Goal: Task Accomplishment & Management: Manage account settings

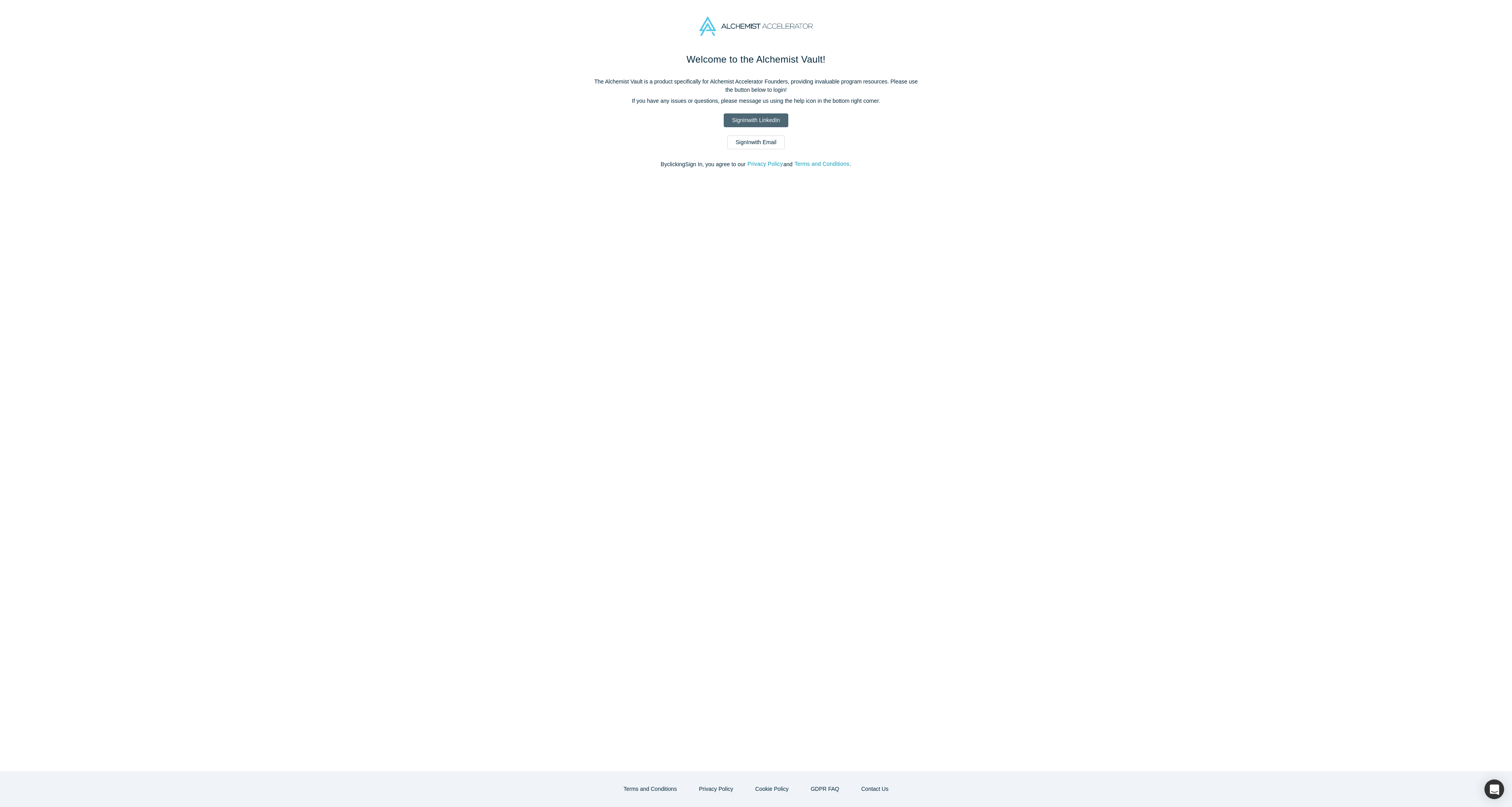
click at [758, 121] on link "Sign In with LinkedIn" at bounding box center [756, 121] width 64 height 14
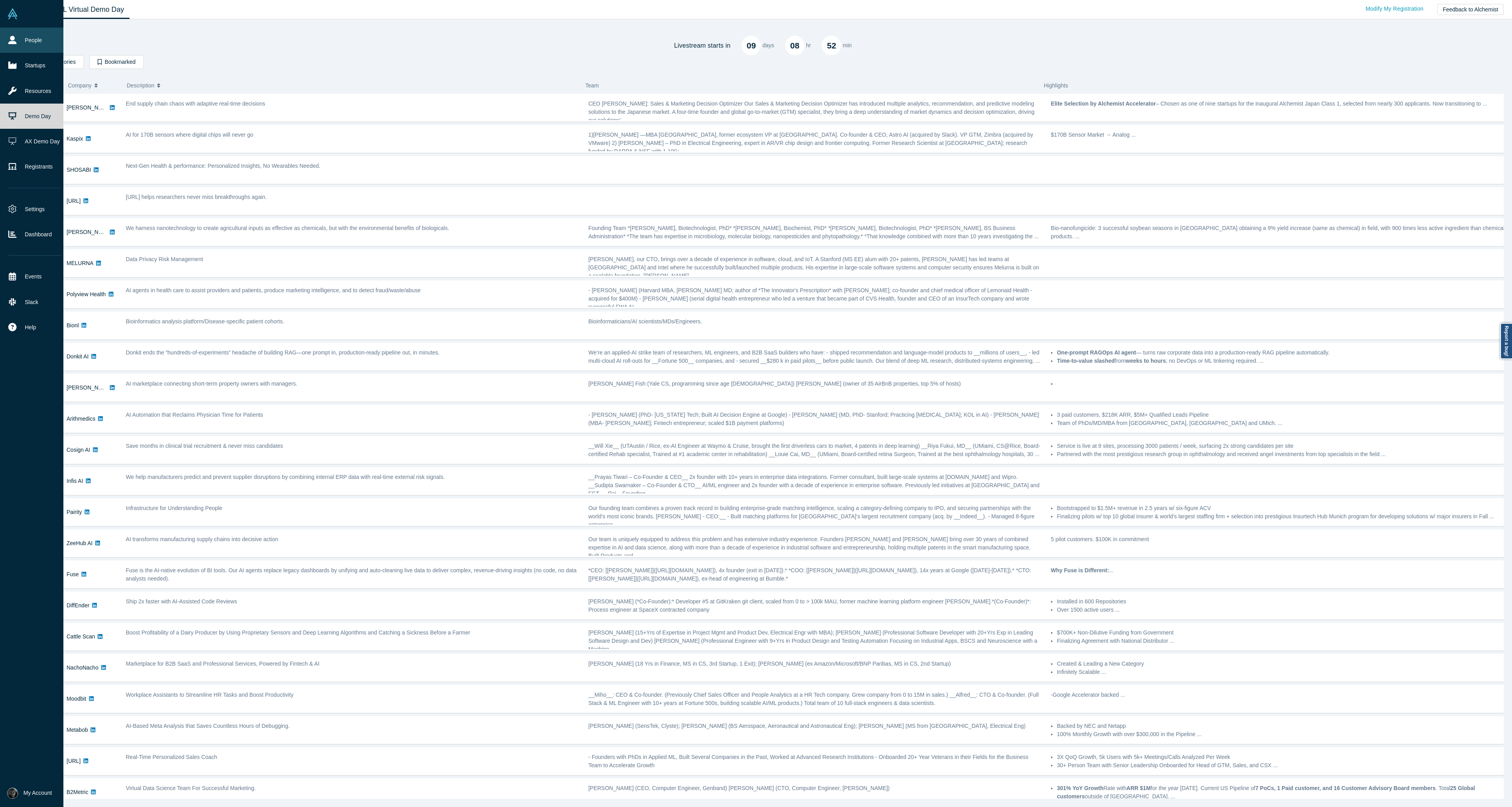
click at [6, 39] on link "People" at bounding box center [35, 40] width 69 height 25
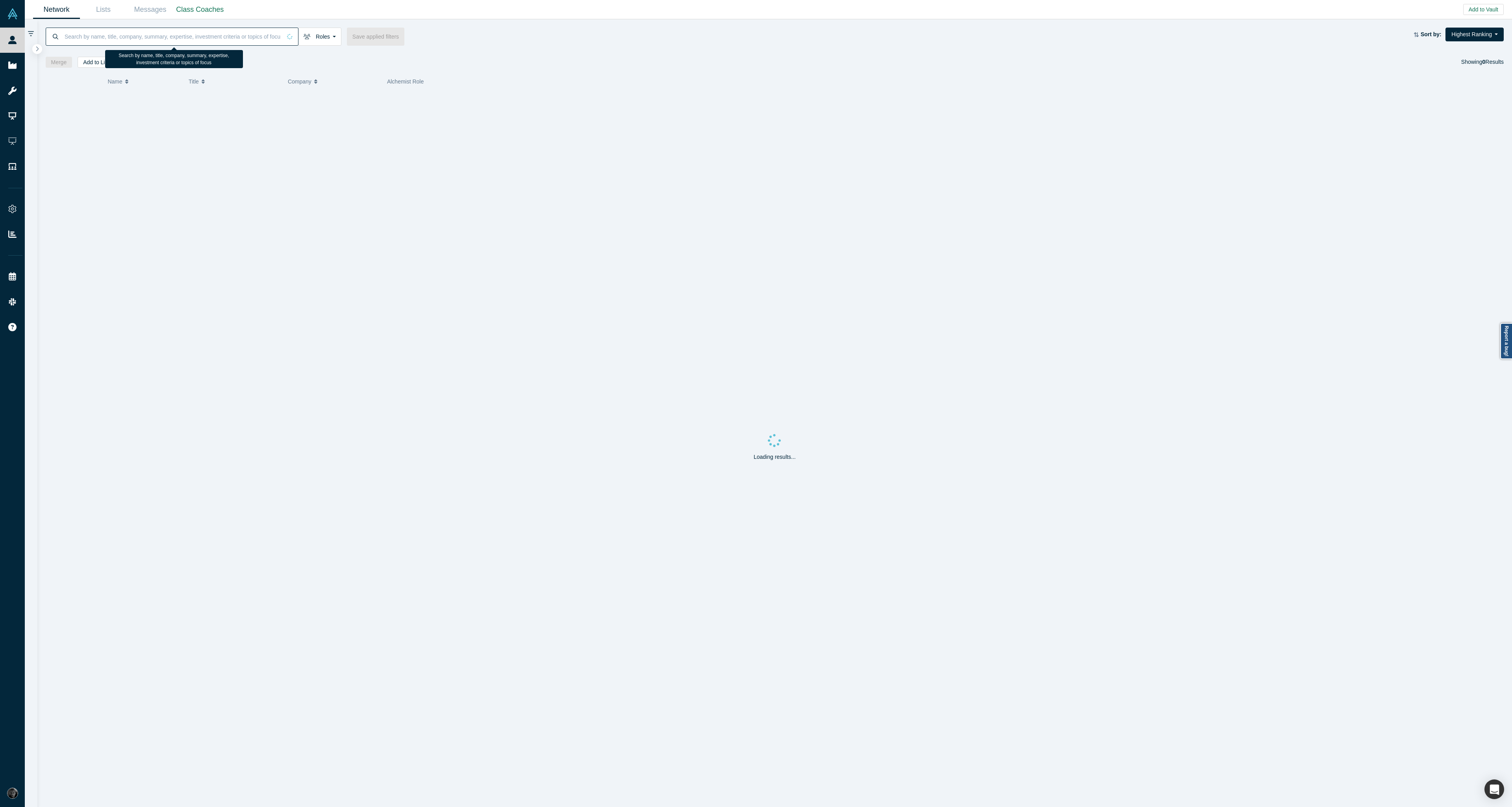
paste input "Bala Ramamurthy"
click at [491, 107] on div "Alchemist 34, Alumni Mentor" at bounding box center [922, 115] width 1075 height 28
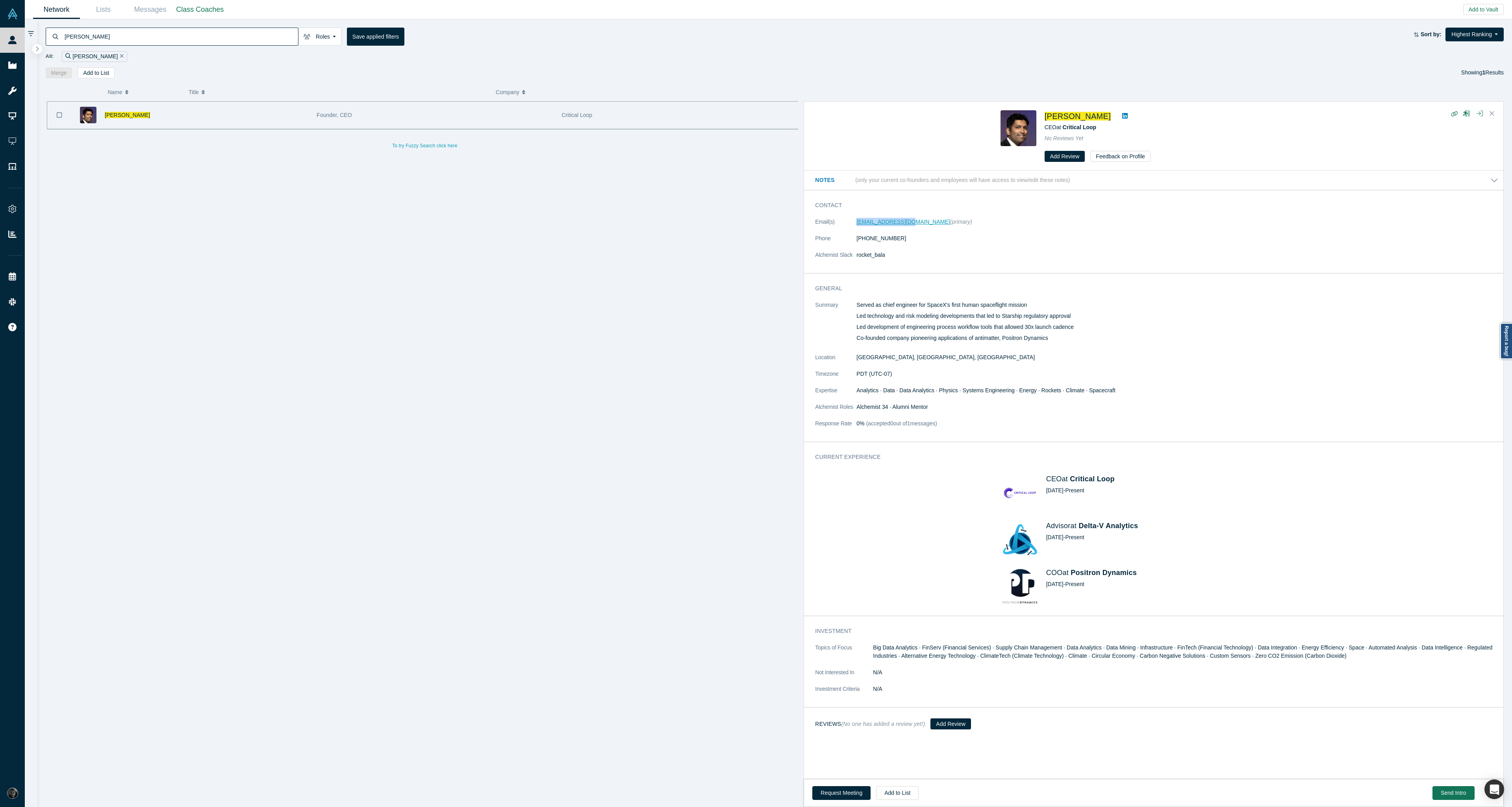
click at [908, 224] on dl "Email(s) bala1985@gmail.com (primary) Phone (650) 722-1603 Alchemist Slack rock…" at bounding box center [1156, 242] width 683 height 50
copy dl "bala1985@gmail.com"
click at [154, 35] on input "Bala Ramamurthy" at bounding box center [181, 36] width 234 height 19
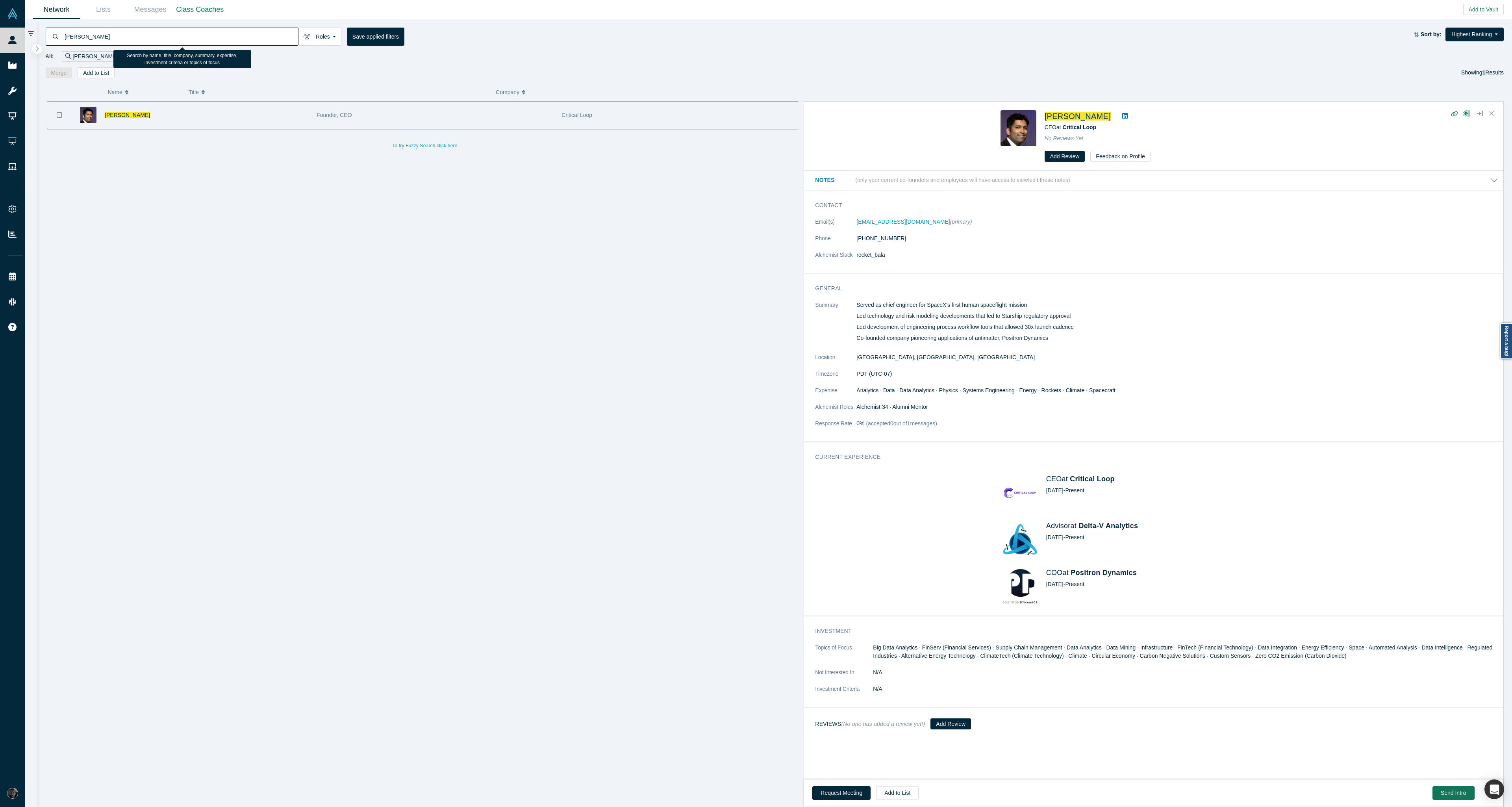
paste input "frank.rohde"
click at [80, 38] on input "frank.rohde" at bounding box center [181, 36] width 234 height 19
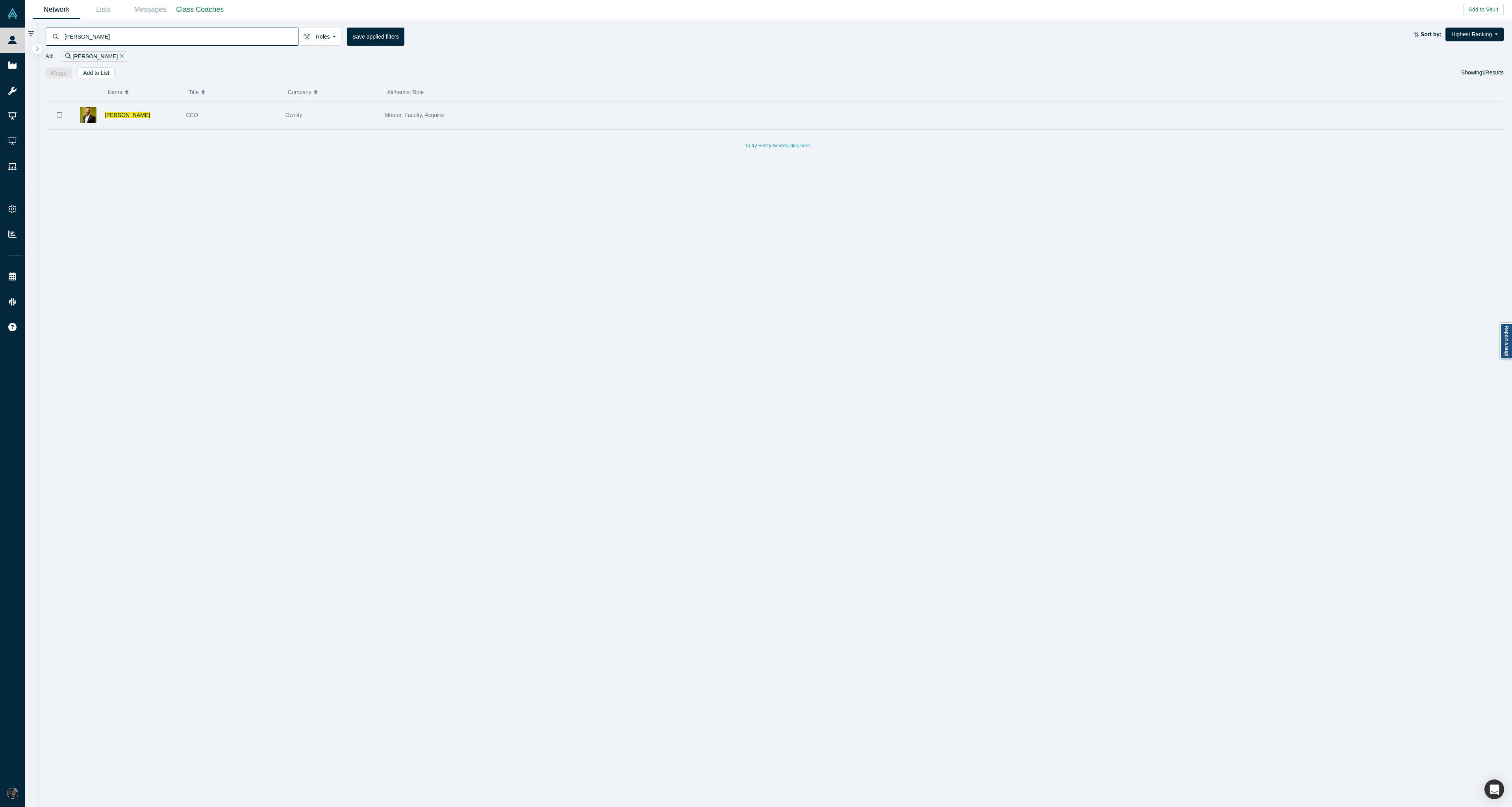
type input "frank rohde"
click at [304, 120] on div "Ownify" at bounding box center [331, 115] width 91 height 28
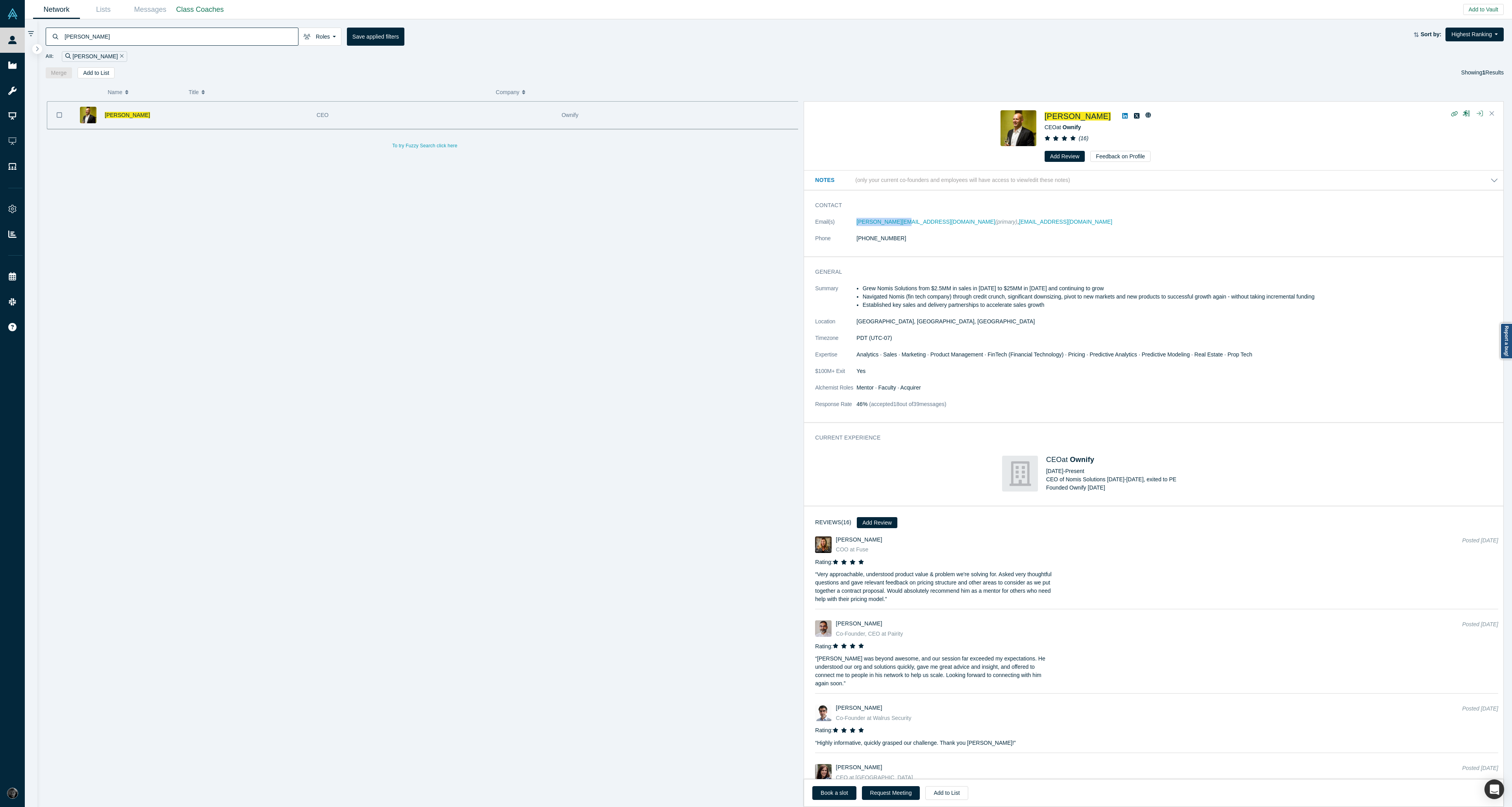
click at [902, 222] on dl "Email(s) frank@ownify.com (primary) , frankrohde@gmail.com Phone (415) 283-9877" at bounding box center [1156, 233] width 683 height 33
click at [1073, 113] on span "Frank Rohde" at bounding box center [1078, 116] width 67 height 9
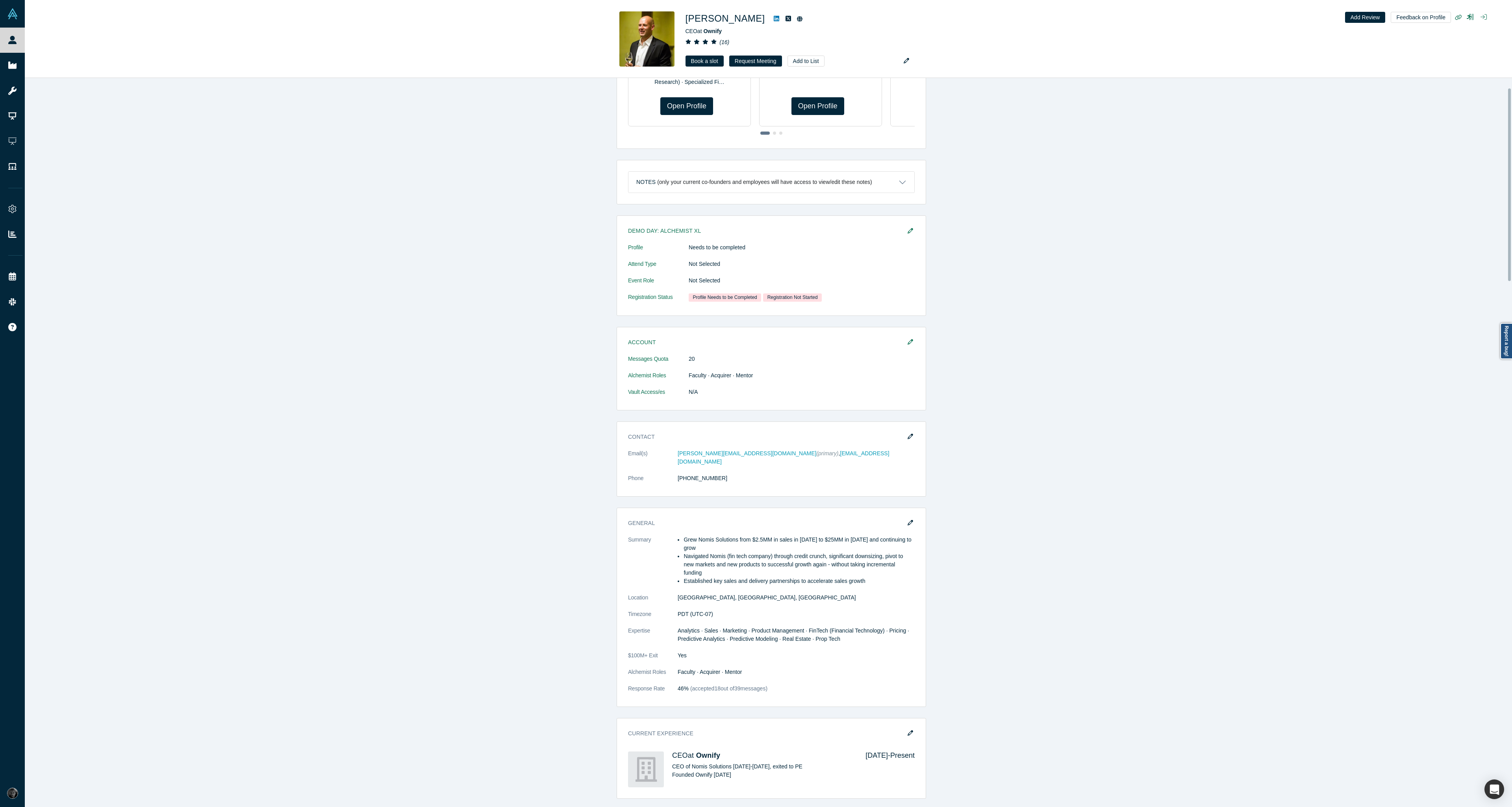
scroll to position [283, 0]
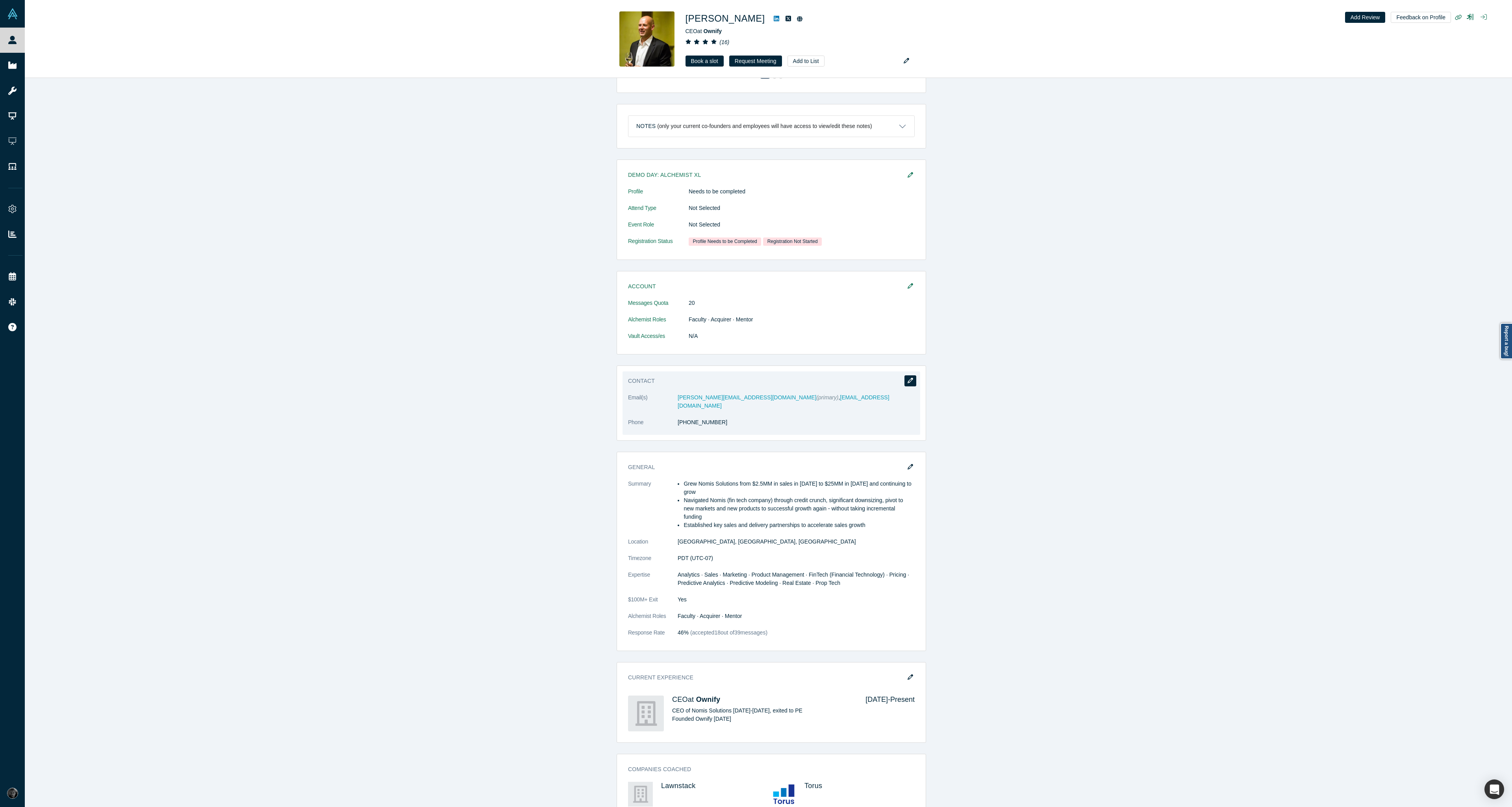
click at [907, 384] on button "button" at bounding box center [910, 381] width 12 height 11
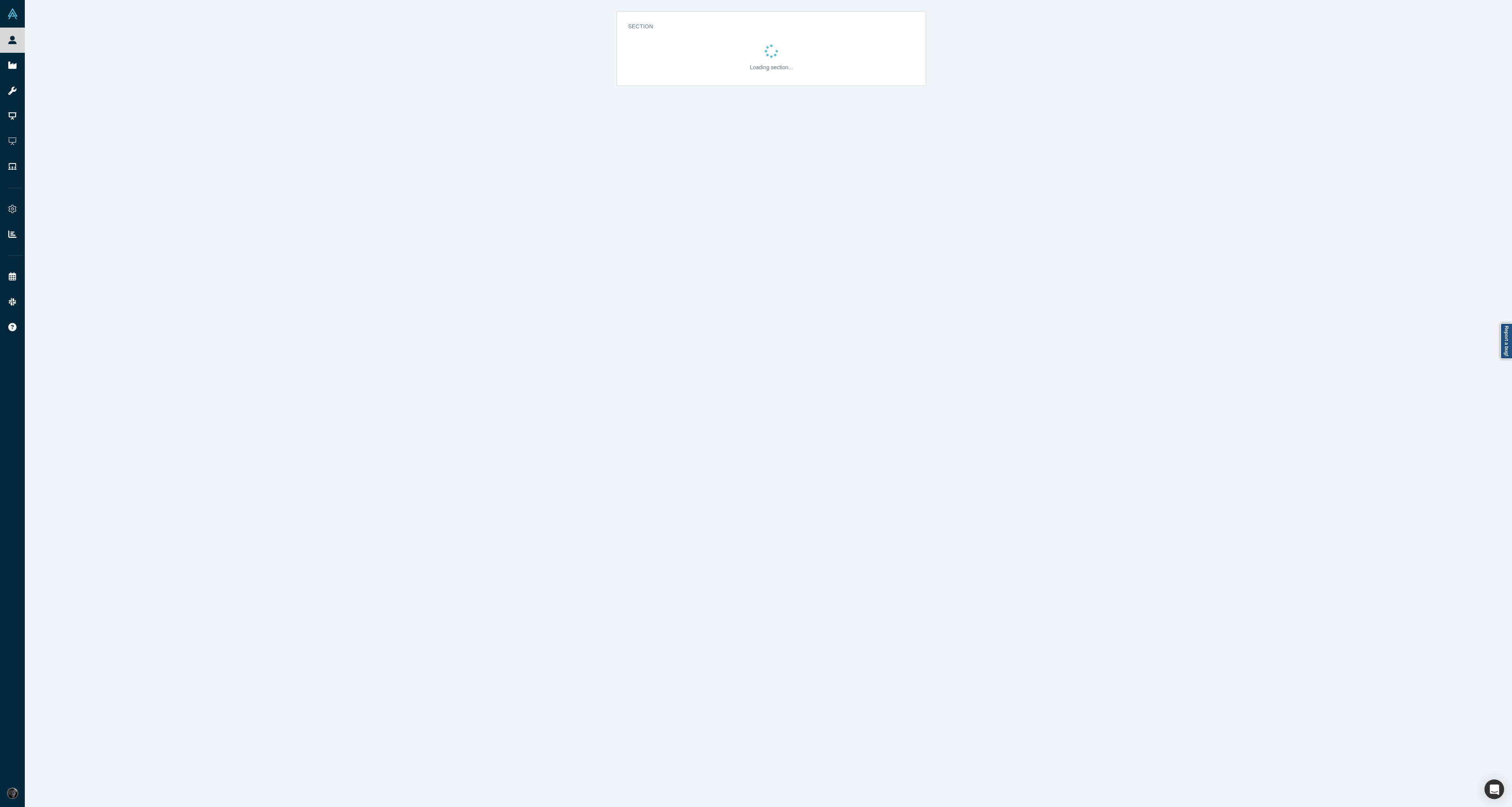
scroll to position [0, 0]
select select "US"
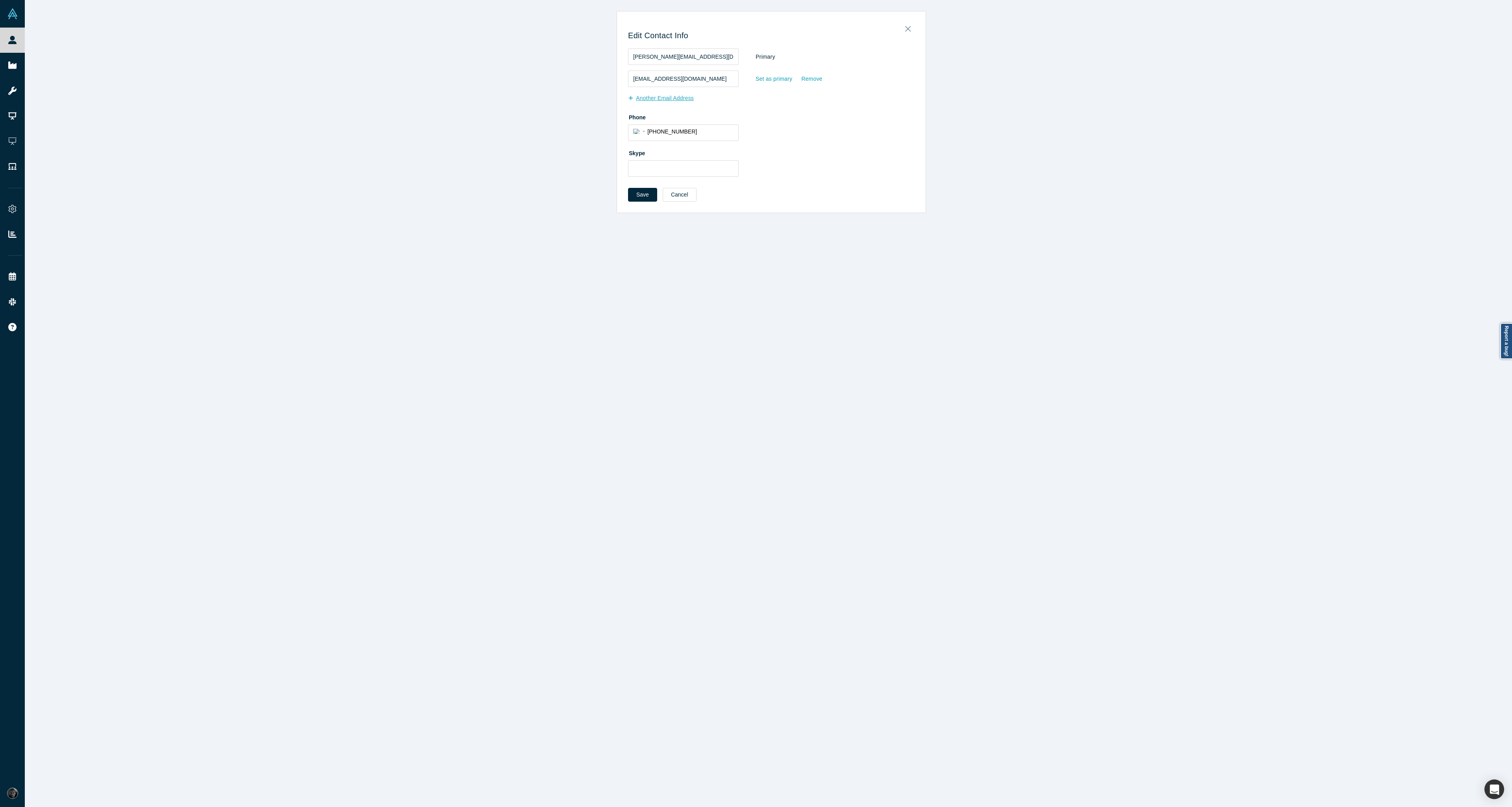
click at [675, 103] on button "Another Email Address" at bounding box center [664, 99] width 74 height 14
click at [678, 100] on input "email" at bounding box center [683, 100] width 111 height 17
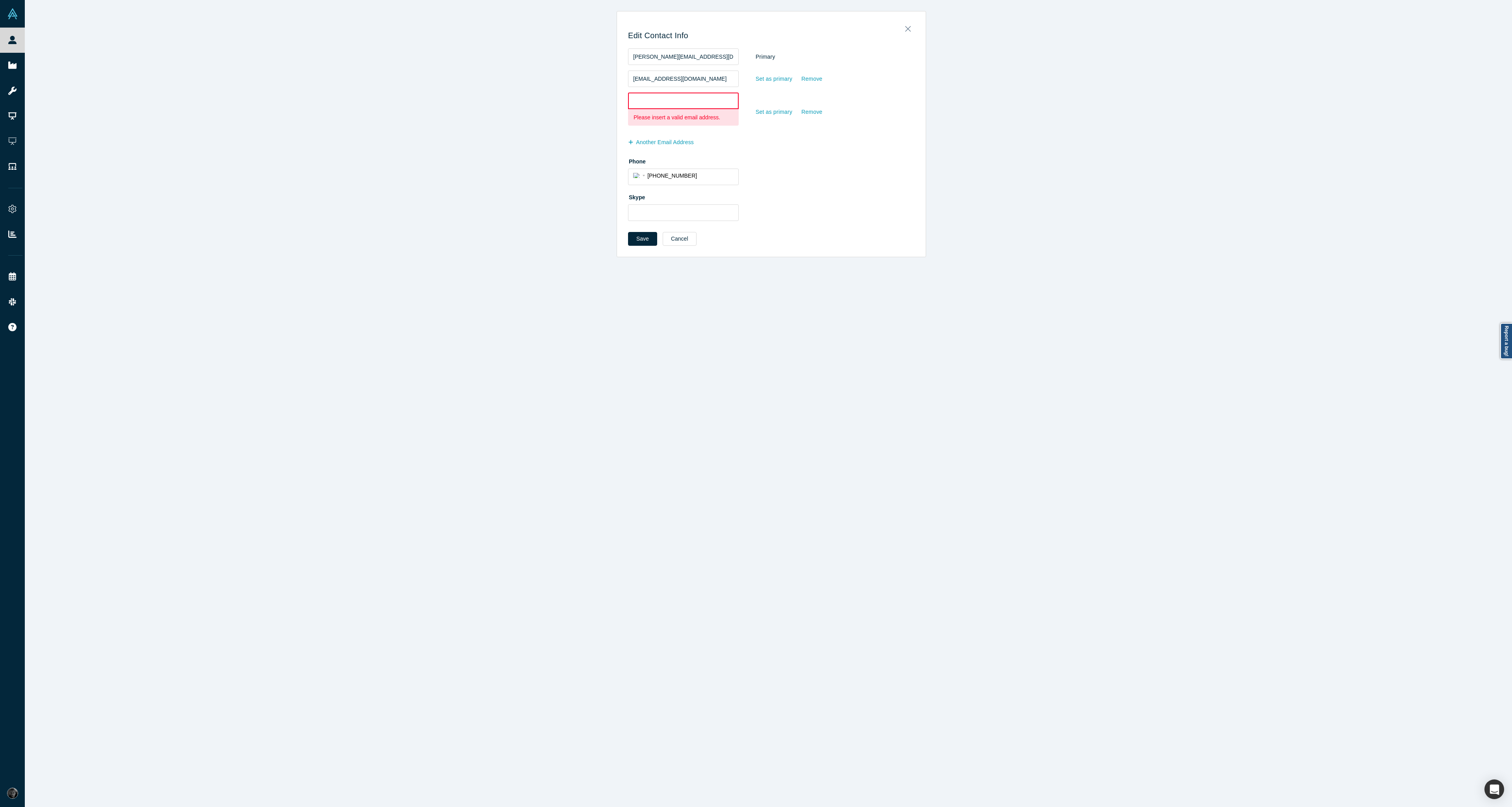
click at [650, 107] on input "email" at bounding box center [683, 100] width 111 height 17
paste input "frank.rohde@nomissolutions.com"
type input "frank.rohde@nomissolutions.com"
click at [763, 101] on div "Set as primary" at bounding box center [774, 101] width 37 height 14
click at [0, 0] on input "Set as primary" at bounding box center [0, 0] width 0 height 0
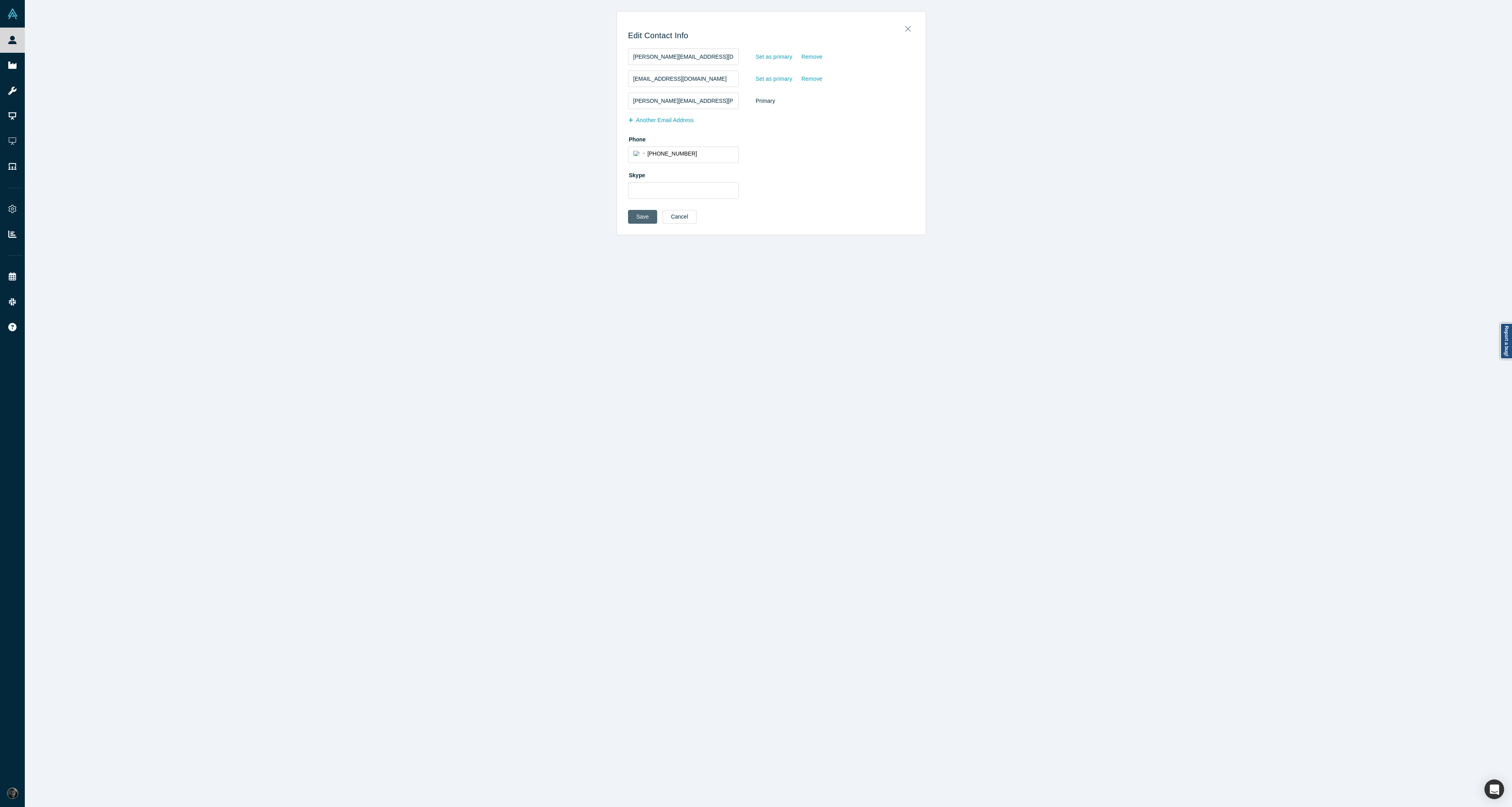
click at [641, 214] on button "Save" at bounding box center [642, 217] width 29 height 14
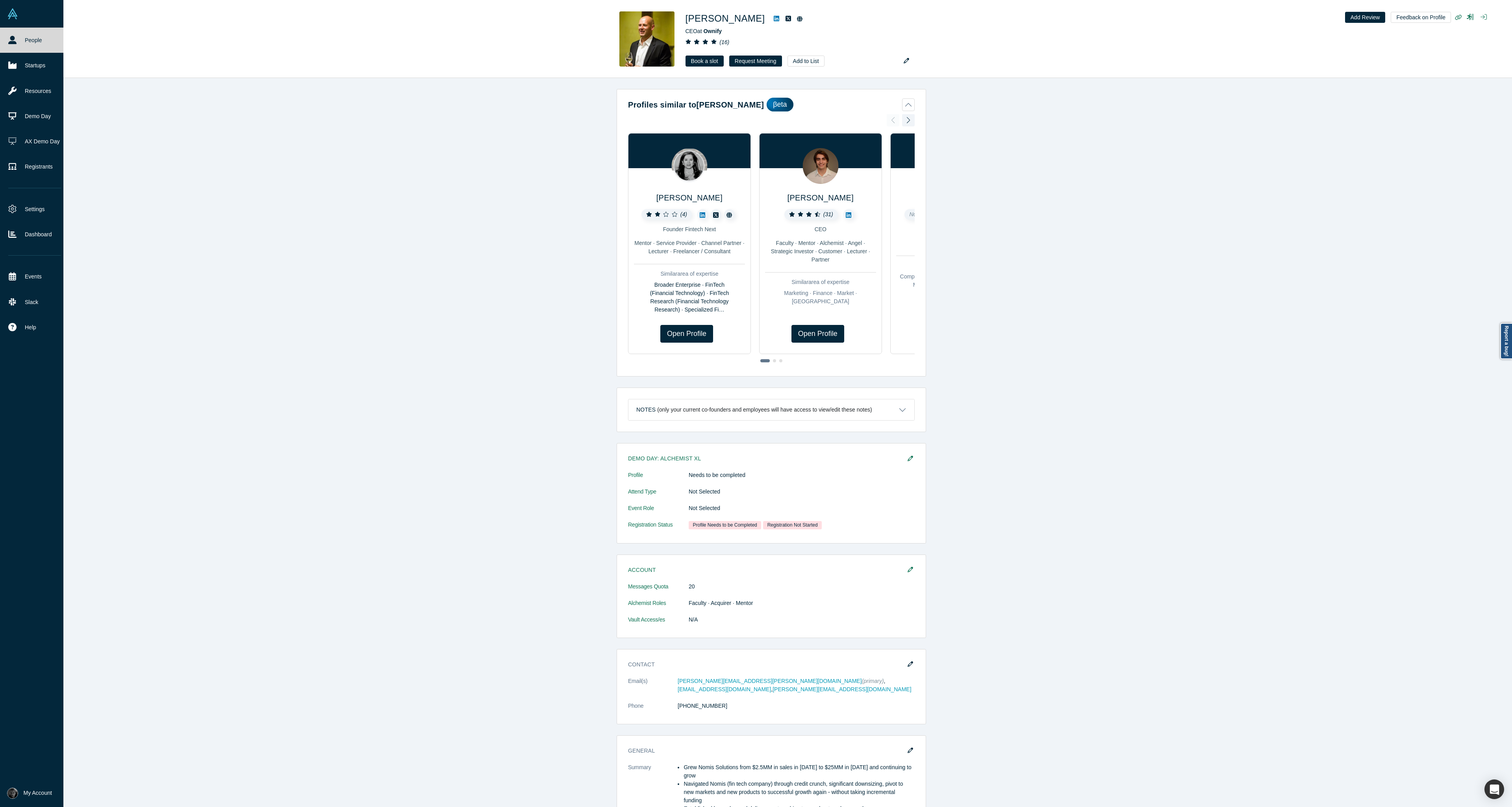
click at [17, 36] on link "People" at bounding box center [35, 40] width 69 height 25
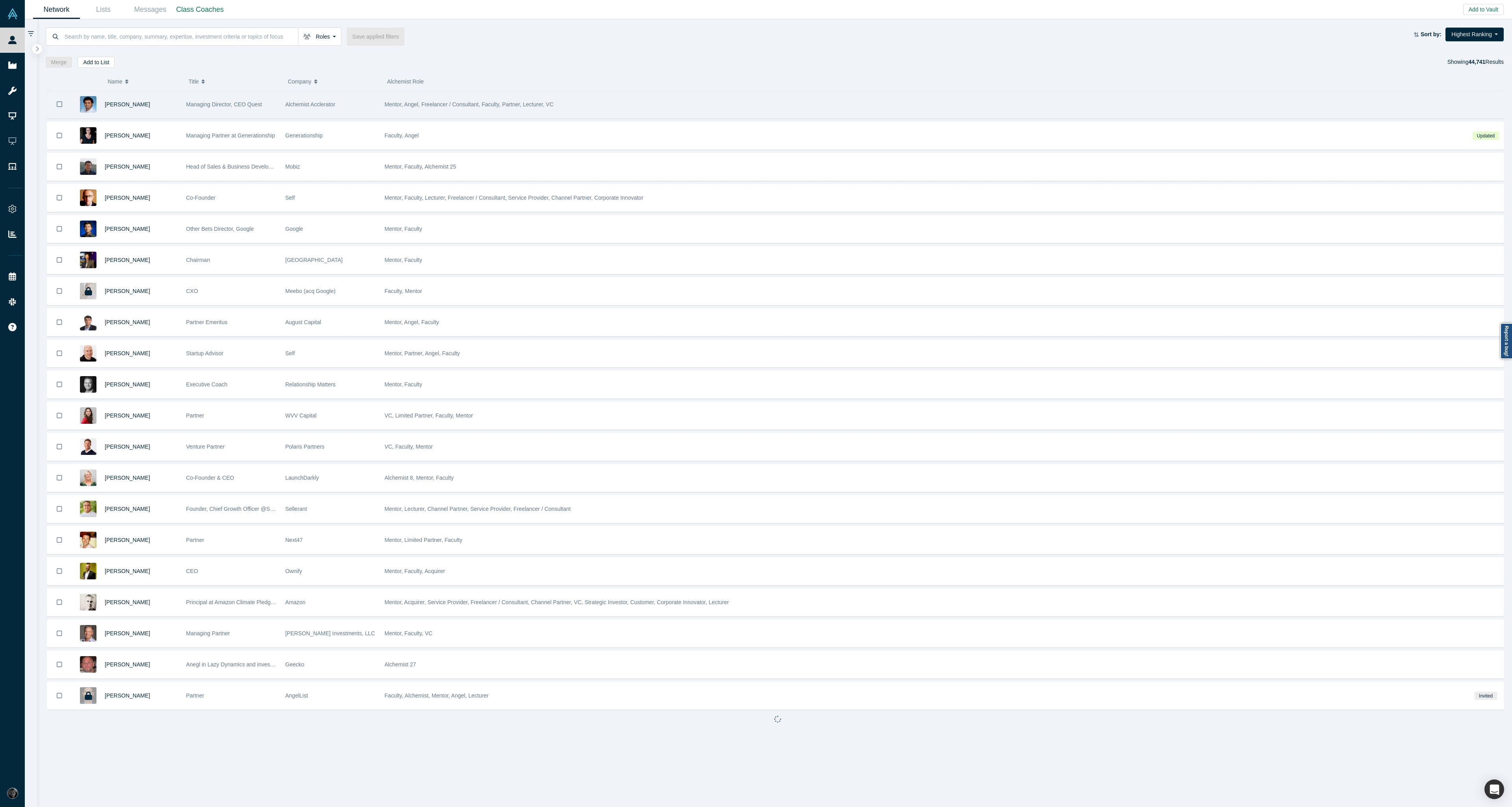
click at [172, 108] on div "Gnani Palanikumar" at bounding box center [141, 104] width 73 height 28
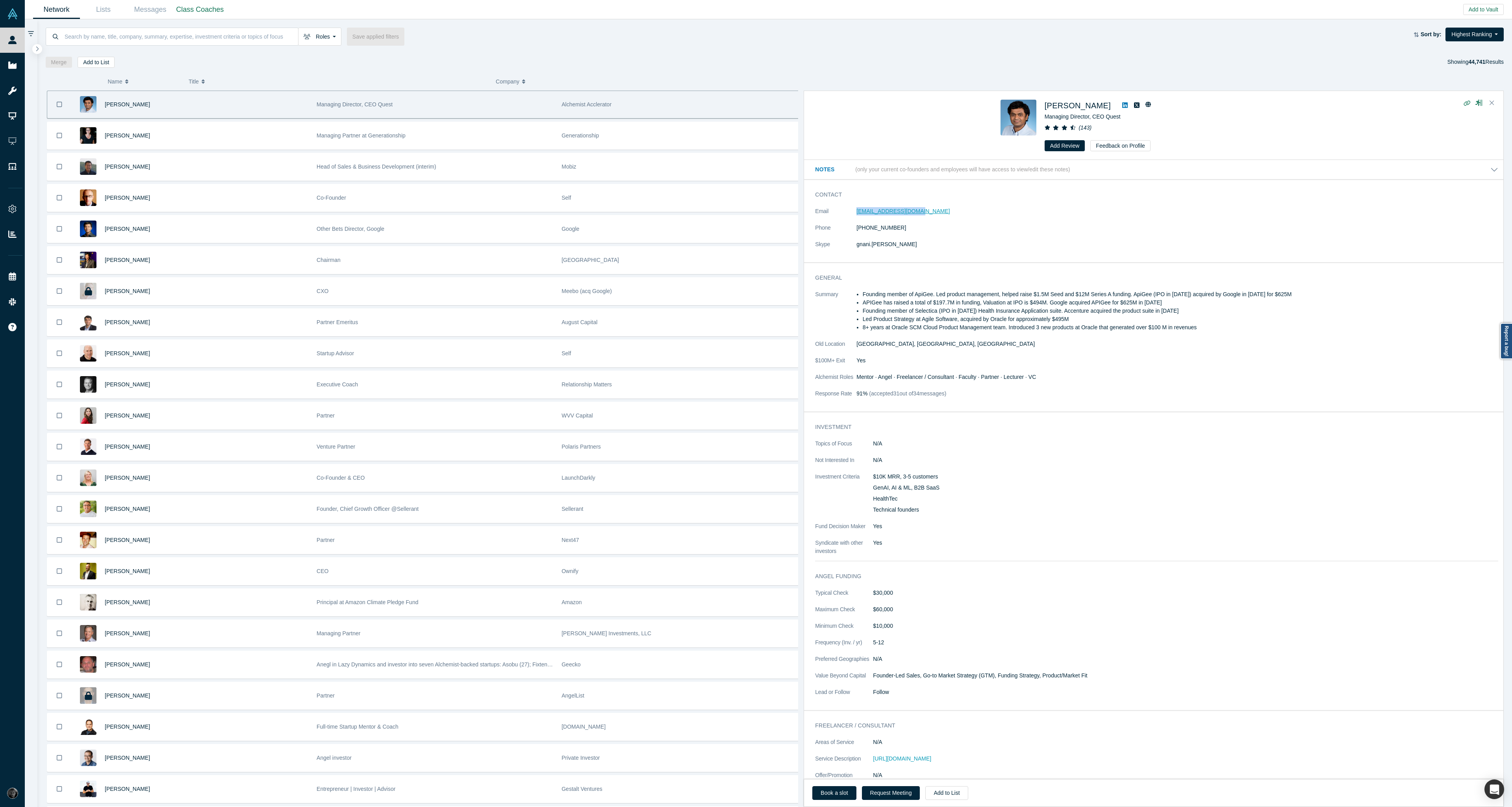
drag, startPoint x: 845, startPoint y: 210, endPoint x: 919, endPoint y: 214, distance: 74.1
click at [919, 214] on dl "Email gnanip@coachgnani.com Phone (408) 891-0557 Skype gnani.palanikumar" at bounding box center [1156, 232] width 683 height 50
copy dl "gnanip@coachgnani.com"
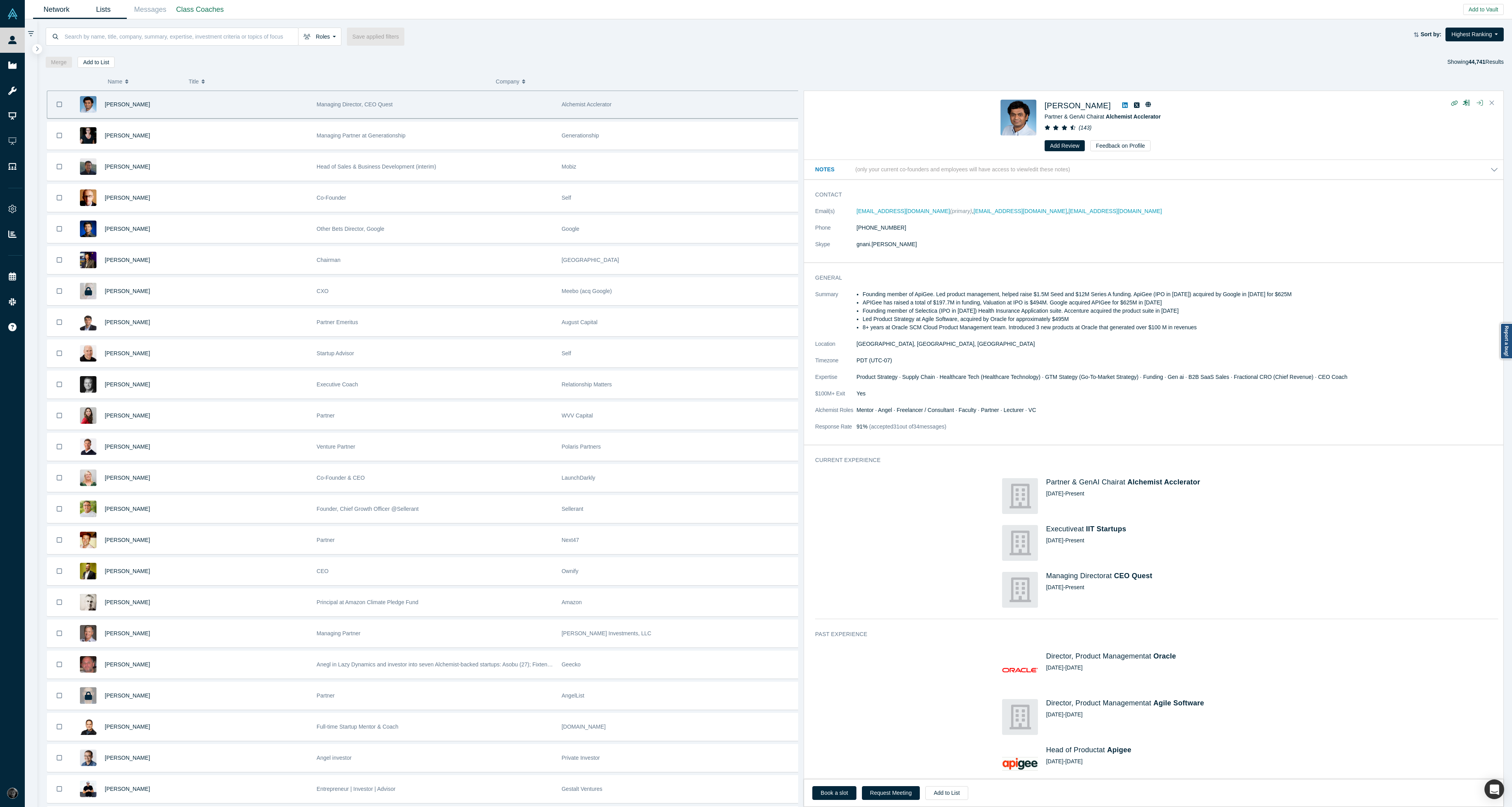
click at [108, 4] on link "Lists" at bounding box center [103, 9] width 47 height 19
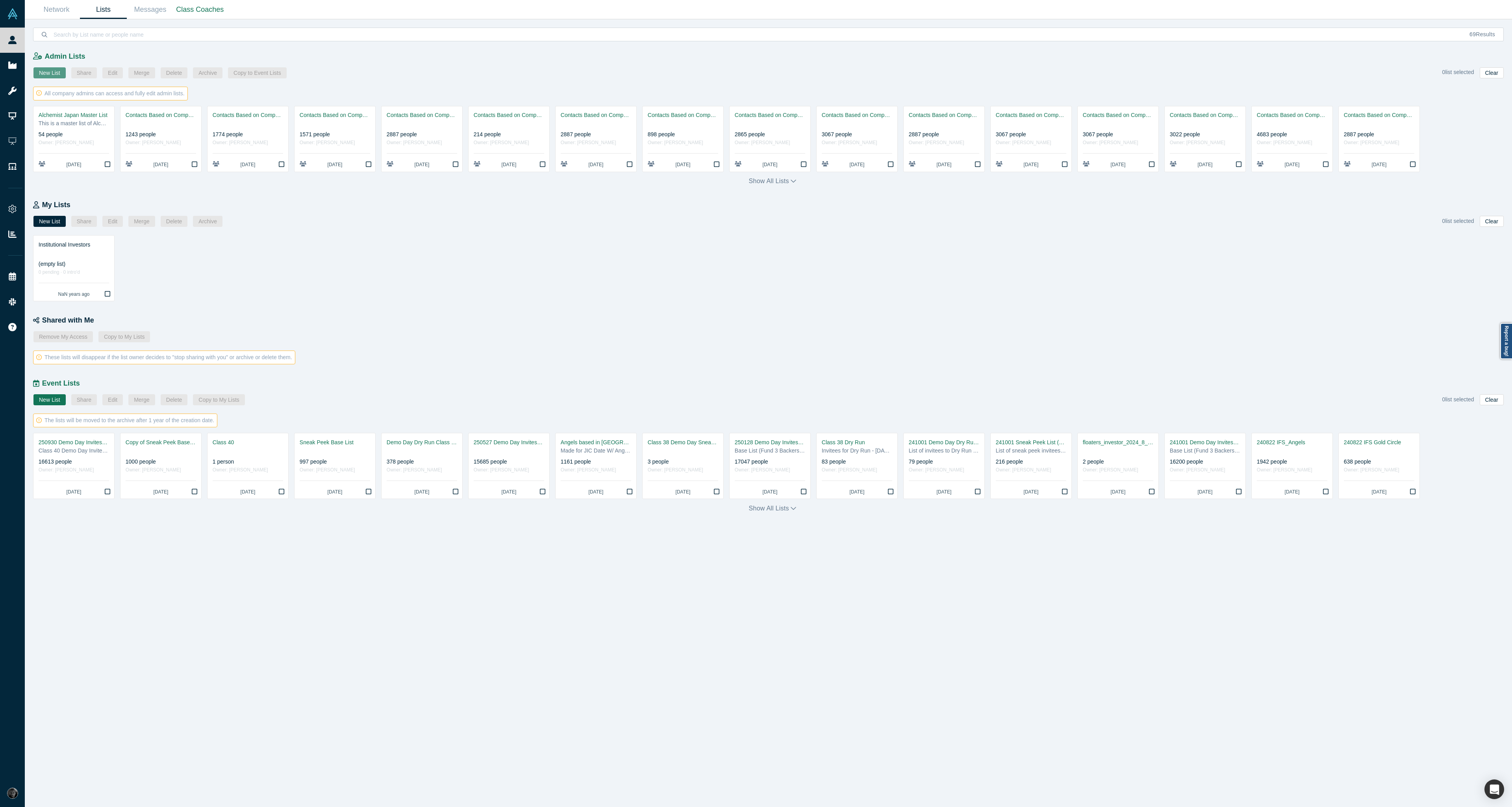
click at [51, 74] on button "New List" at bounding box center [50, 73] width 32 height 11
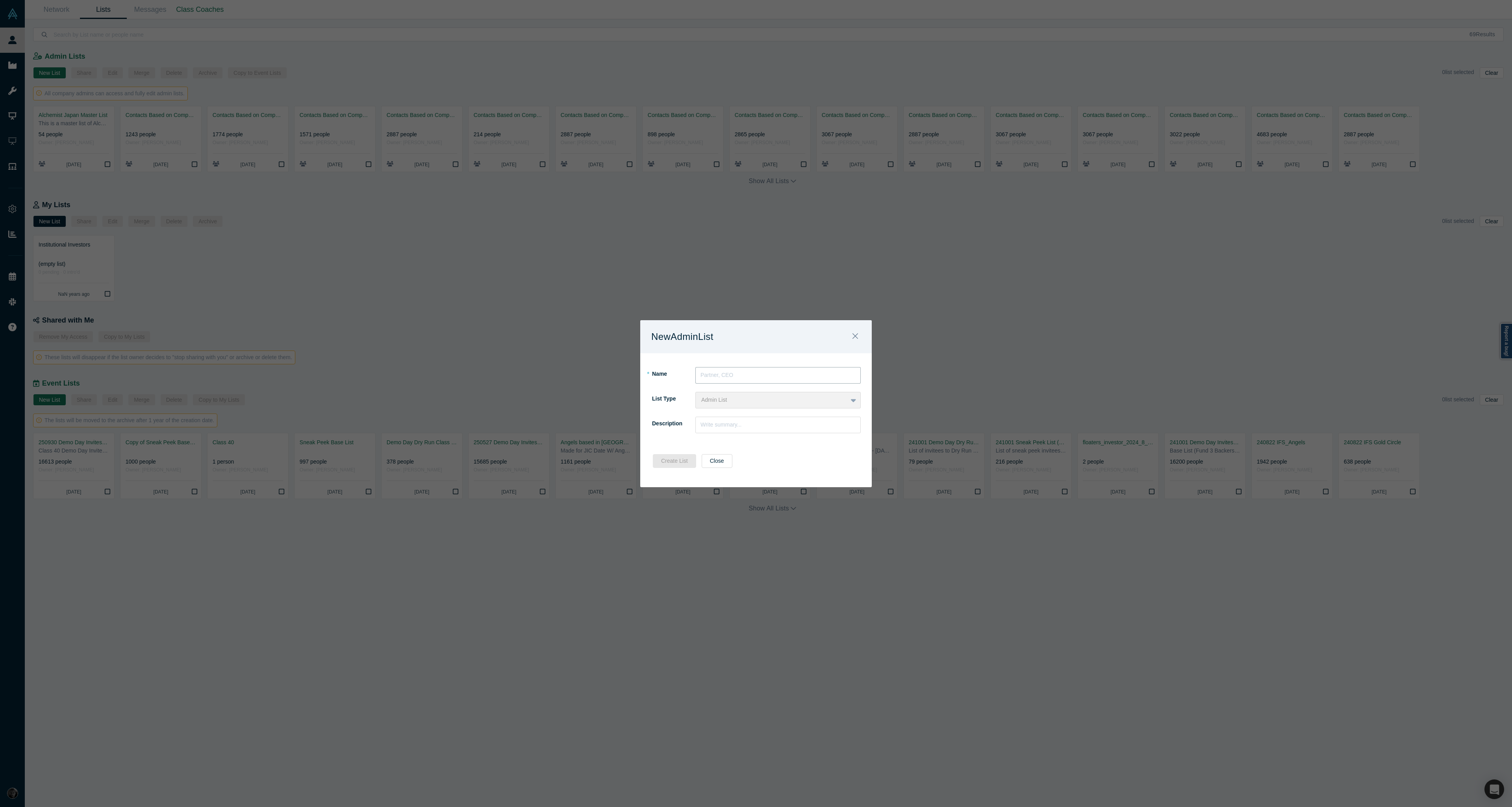
click at [759, 374] on input "text" at bounding box center [778, 375] width 165 height 17
type input "250930 Demo Day Dry Run Class 40 invitees"
click at [745, 426] on input "text" at bounding box center [778, 424] width 165 height 17
click at [682, 462] on button "Create List" at bounding box center [674, 461] width 44 height 14
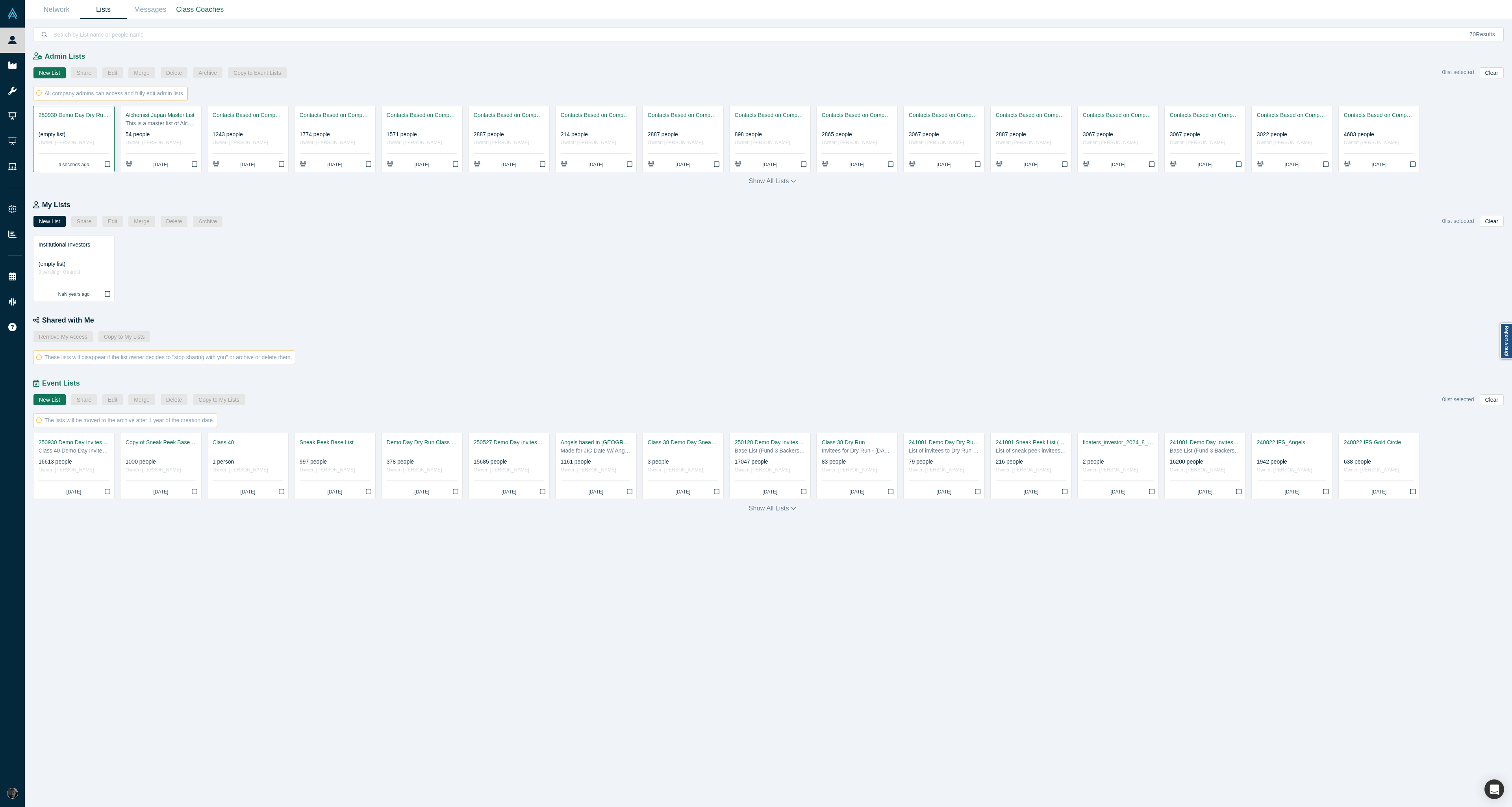
click at [82, 115] on div "250930 Demo Day Dry Run Class 40 invitees" at bounding box center [73, 115] width 70 height 8
